Goal: Task Accomplishment & Management: Manage account settings

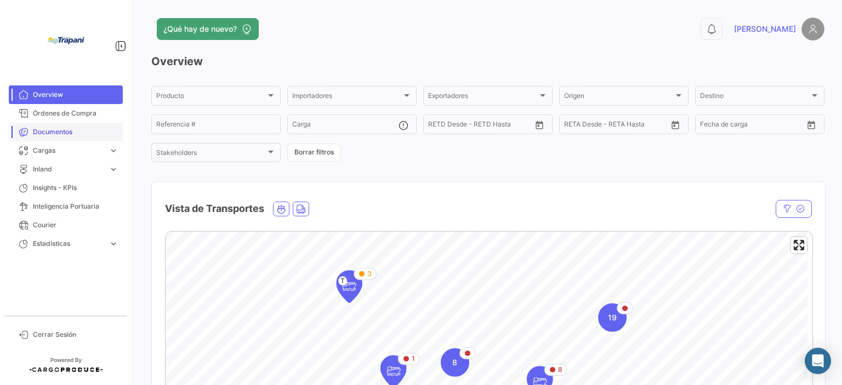
click at [89, 135] on span "Documentos" at bounding box center [75, 132] width 85 height 10
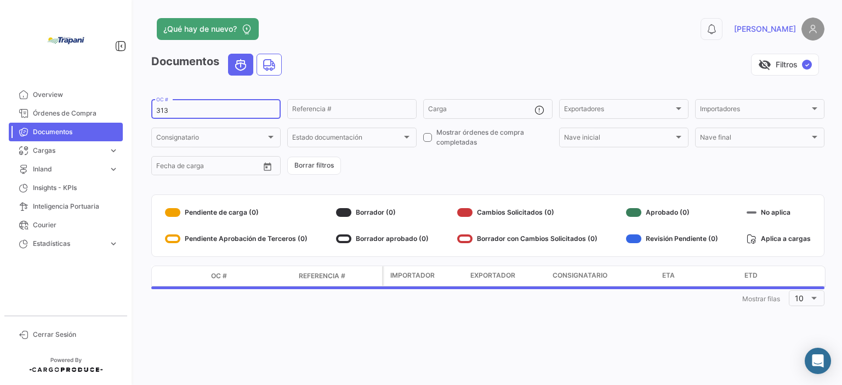
click at [184, 112] on input "313" at bounding box center [215, 111] width 119 height 8
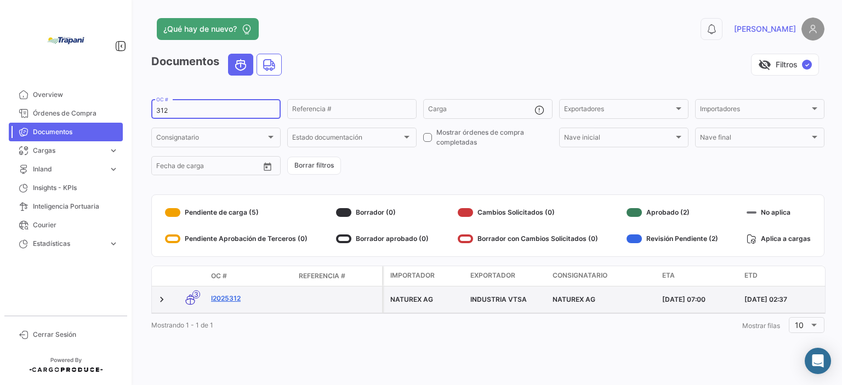
type input "312"
click at [243, 301] on link "I2025312" at bounding box center [250, 299] width 79 height 10
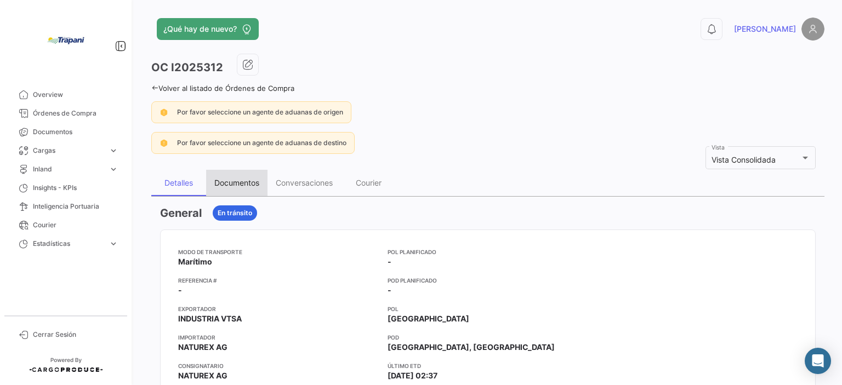
click at [250, 181] on div "Documentos" at bounding box center [236, 182] width 45 height 9
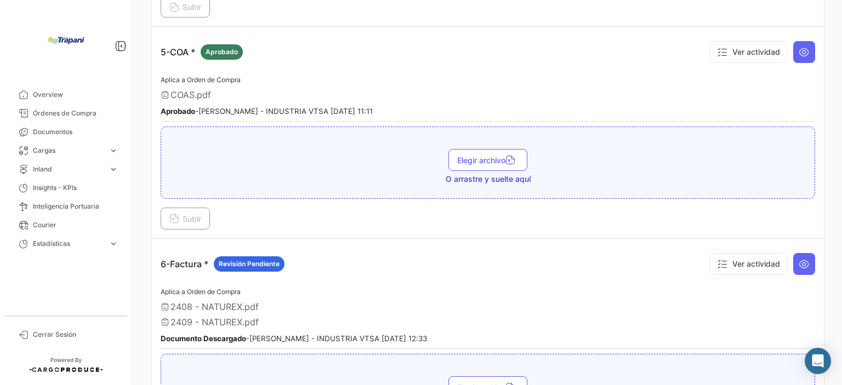
scroll to position [1041, 0]
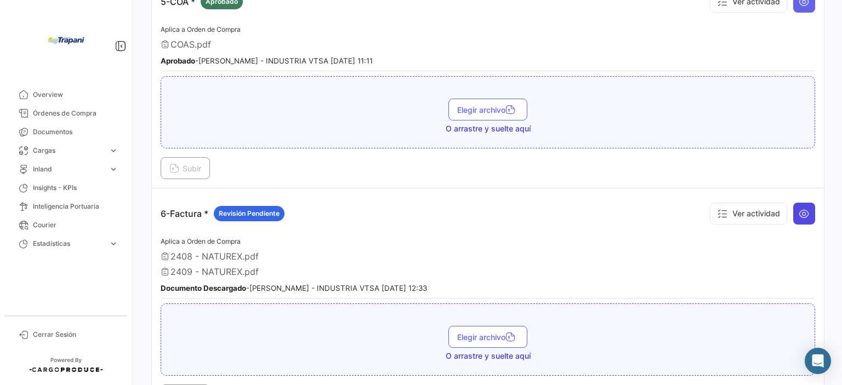
click at [798, 208] on icon at bounding box center [803, 213] width 11 height 11
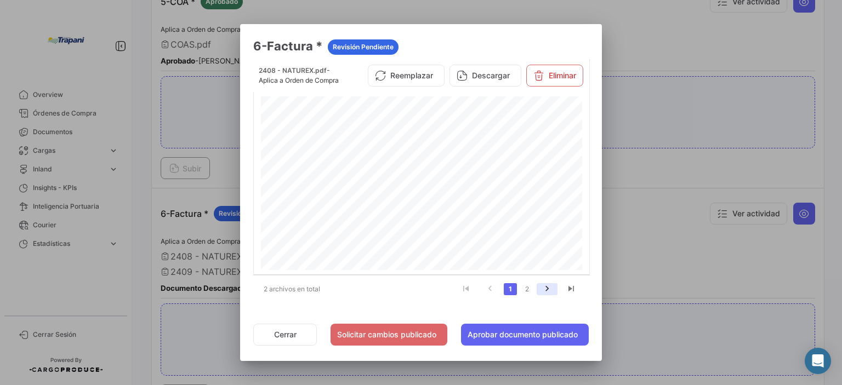
click at [548, 286] on icon "go to next page" at bounding box center [547, 290] width 14 height 13
click at [513, 284] on link "1" at bounding box center [510, 289] width 13 height 12
click at [544, 288] on icon "go to next page" at bounding box center [547, 290] width 14 height 13
click at [389, 83] on button "Reemplazar" at bounding box center [406, 76] width 77 height 22
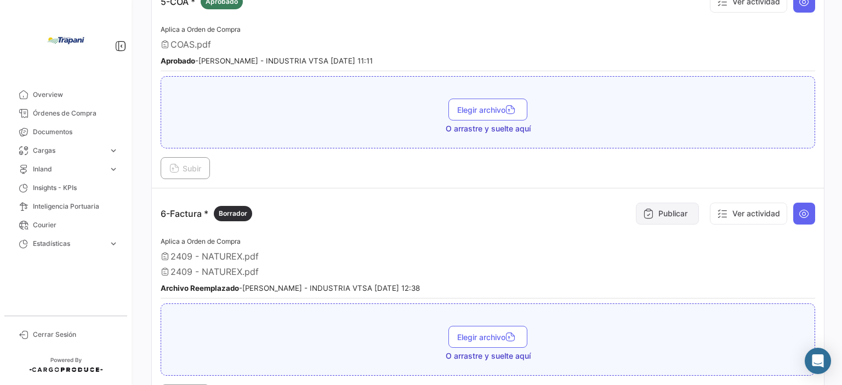
click at [675, 210] on button "Publicar" at bounding box center [667, 214] width 63 height 22
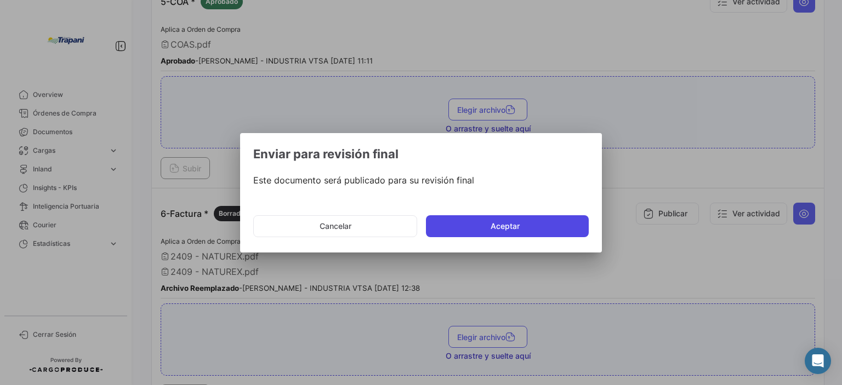
click at [532, 230] on button "Aceptar" at bounding box center [507, 226] width 163 height 22
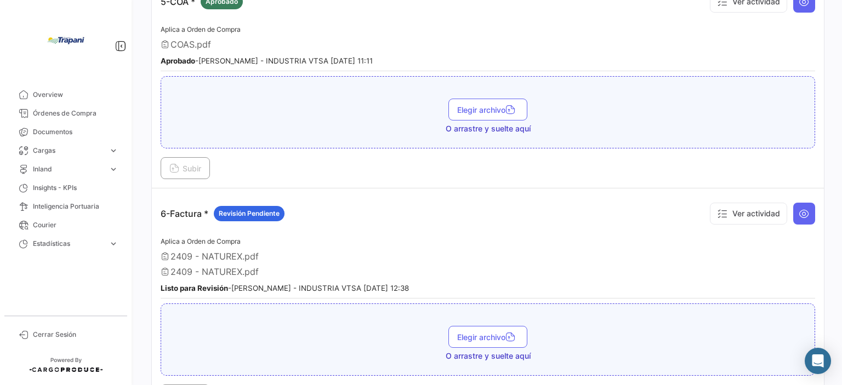
click at [228, 251] on span "2409 - NATUREX.pdf" at bounding box center [214, 256] width 88 height 11
click at [800, 208] on icon at bounding box center [803, 213] width 11 height 11
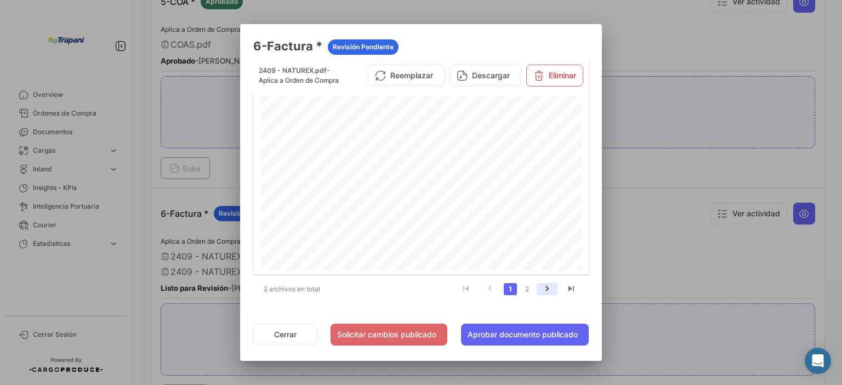
click at [545, 293] on icon "go to next page" at bounding box center [547, 290] width 14 height 13
click at [406, 81] on button "Reemplazar" at bounding box center [406, 76] width 77 height 22
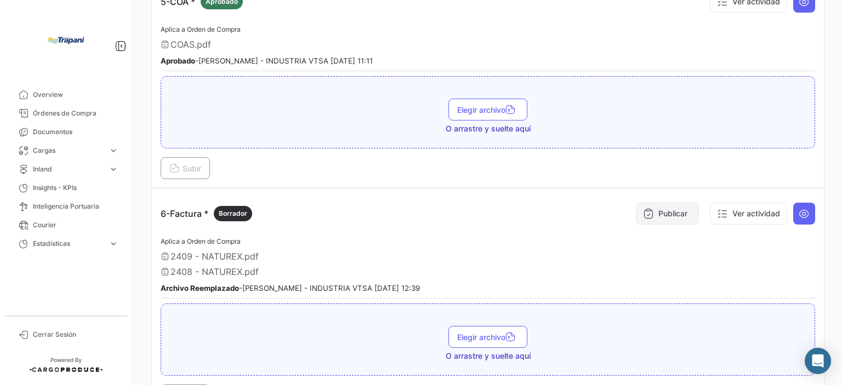
click at [660, 206] on button "Publicar" at bounding box center [667, 214] width 63 height 22
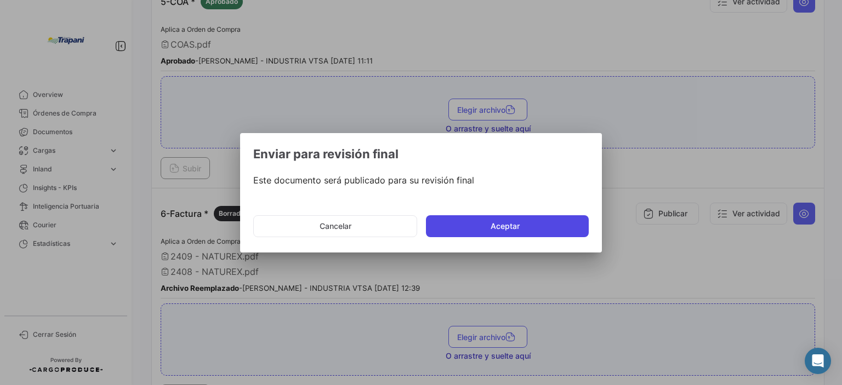
click at [490, 231] on button "Aceptar" at bounding box center [507, 226] width 163 height 22
